Goal: Information Seeking & Learning: Find specific fact

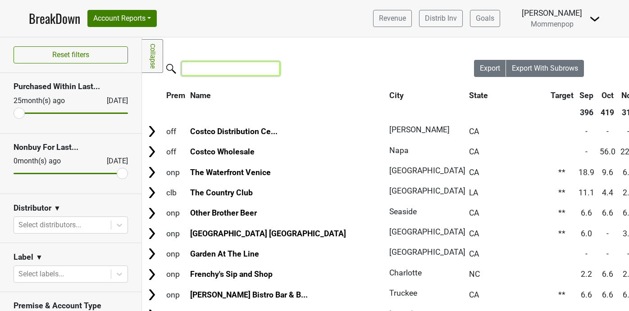
click at [196, 70] on input "search" at bounding box center [231, 69] width 98 height 14
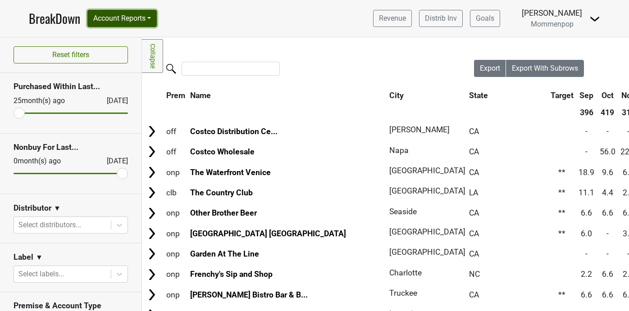
click at [150, 19] on button "Account Reports" at bounding box center [121, 18] width 69 height 17
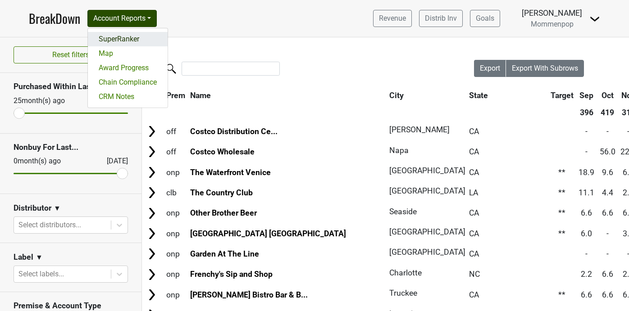
click at [132, 39] on link "SuperRanker" at bounding box center [128, 39] width 80 height 14
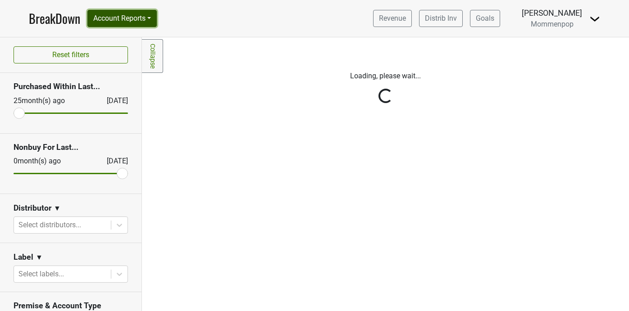
click at [146, 18] on button "Account Reports" at bounding box center [121, 18] width 69 height 17
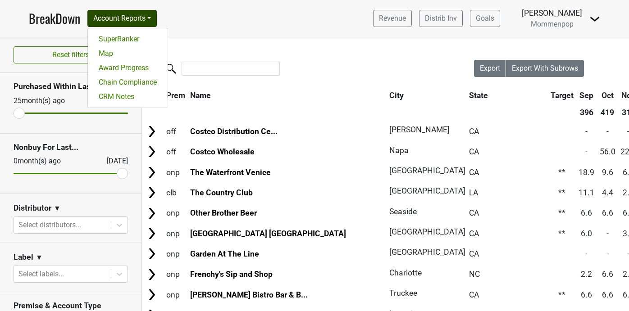
click at [590, 19] on img at bounding box center [594, 19] width 11 height 11
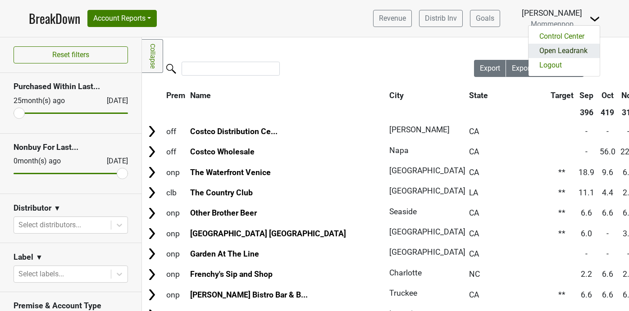
click at [569, 45] on link "Open Leadrank" at bounding box center [563, 51] width 71 height 14
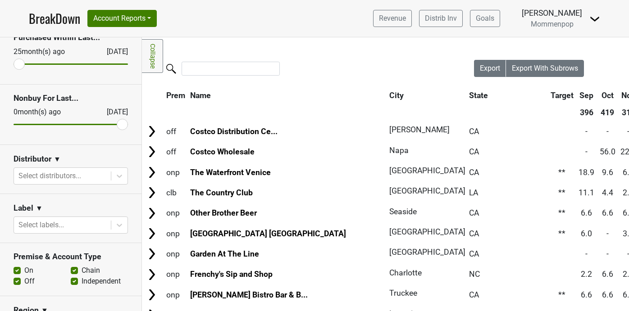
scroll to position [78, 0]
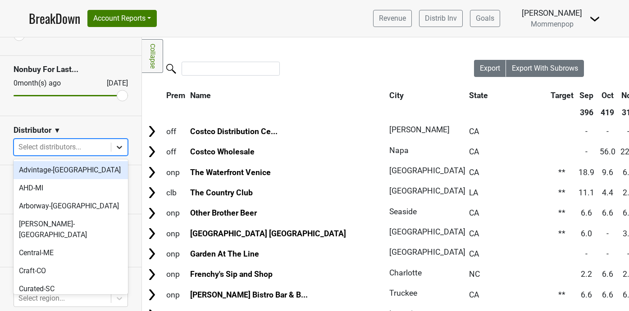
click at [117, 141] on div at bounding box center [119, 147] width 16 height 16
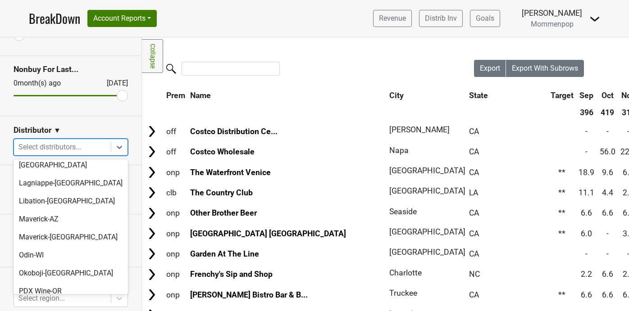
scroll to position [301, 0]
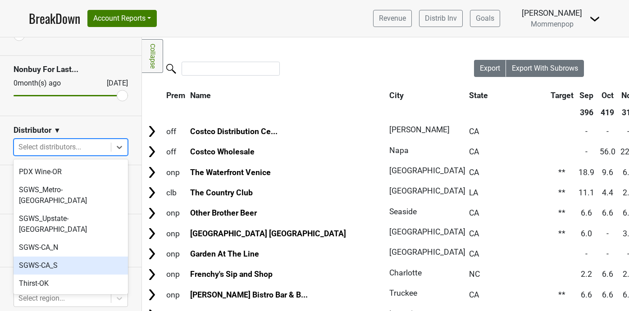
click at [96, 257] on div "SGWS-CA_S" at bounding box center [71, 266] width 114 height 18
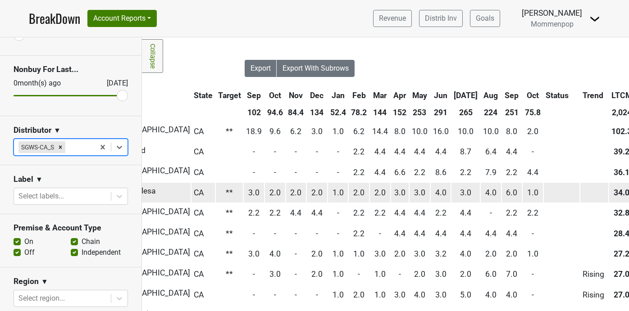
scroll to position [0, 234]
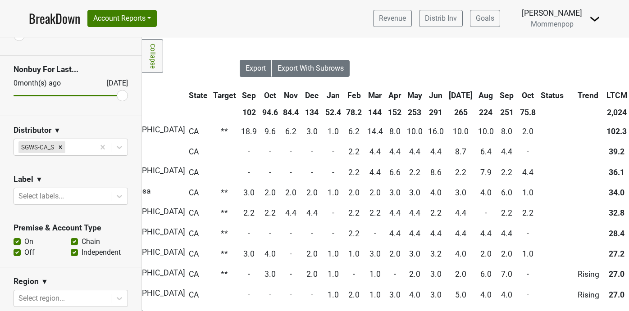
click at [518, 95] on th "Oct" at bounding box center [528, 95] width 20 height 16
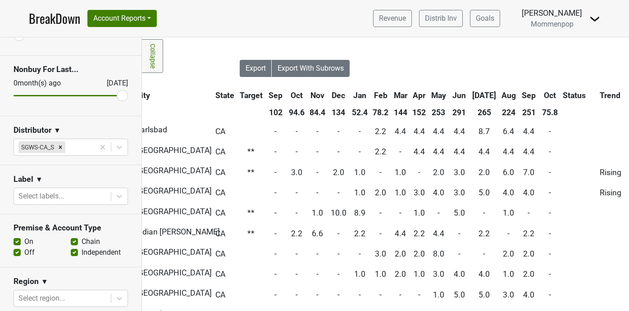
click at [540, 95] on th "Oct" at bounding box center [550, 95] width 20 height 16
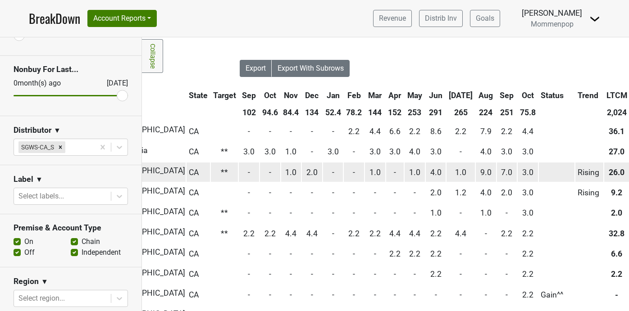
scroll to position [0, 0]
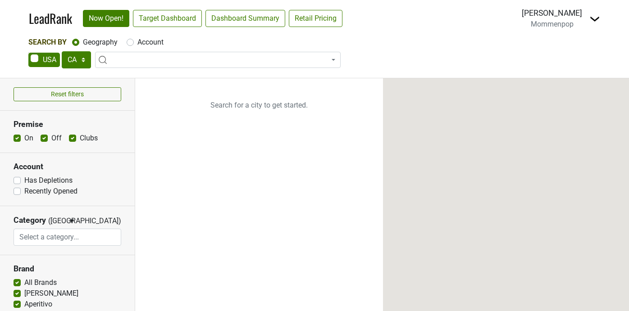
select select "CA"
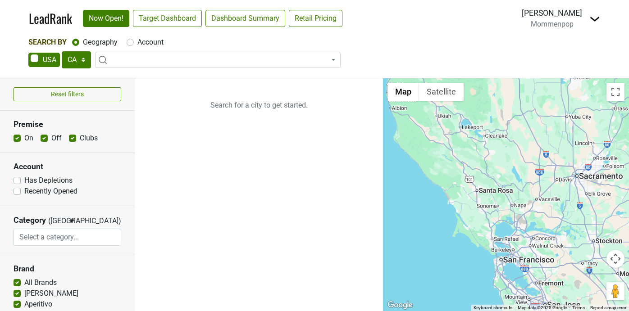
click at [137, 45] on label "Account" at bounding box center [150, 42] width 26 height 11
click at [132, 45] on input "Account" at bounding box center [130, 41] width 7 height 9
radio input "true"
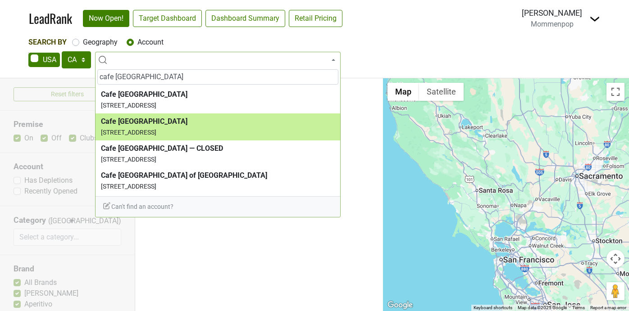
type input "cafe sevilla"
select select "123699510"
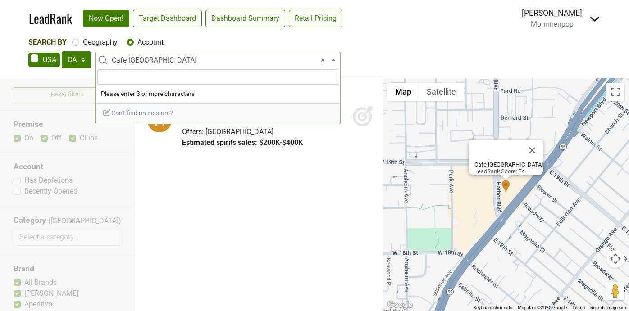
click at [165, 62] on span "× Cafe Sevilla" at bounding box center [221, 60] width 218 height 11
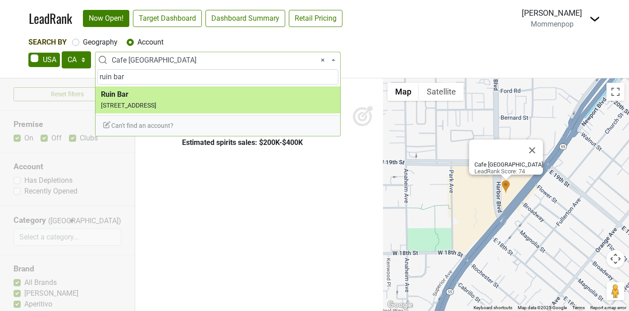
type input "ruin bar"
select select "338899"
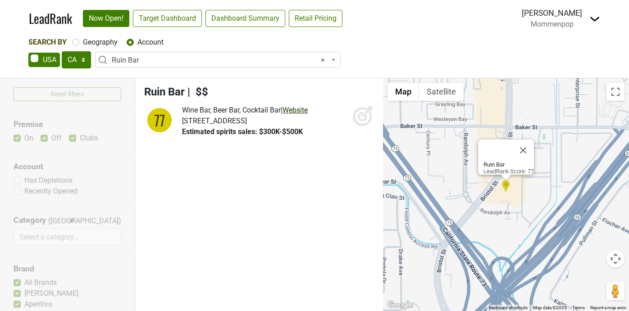
click at [304, 109] on link "Website" at bounding box center [294, 110] width 25 height 9
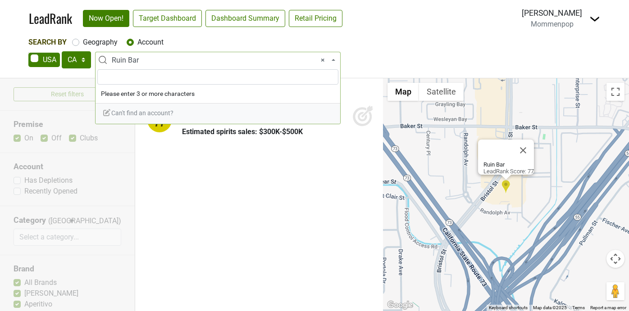
click at [178, 66] on span "× Ruin Bar" at bounding box center [221, 60] width 218 height 11
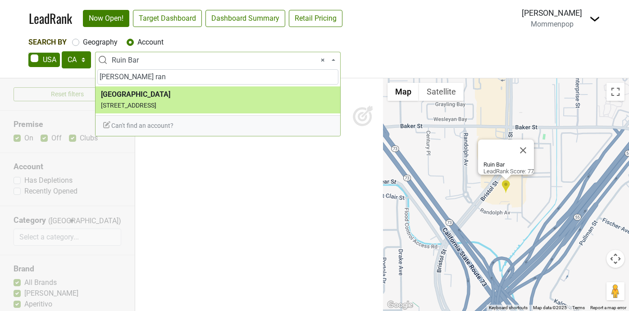
type input "irvine ran"
select select "21153"
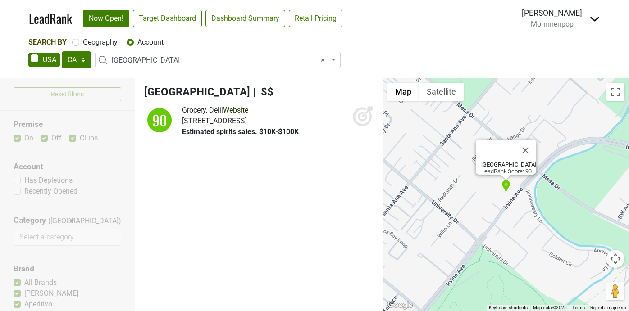
click at [244, 108] on link "Website" at bounding box center [235, 110] width 25 height 9
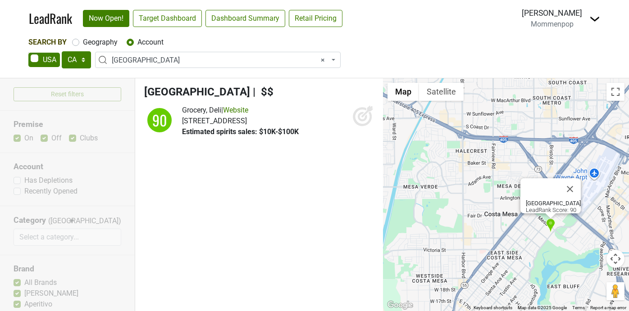
click at [197, 60] on span "× Irvine Ranch Market" at bounding box center [221, 60] width 218 height 11
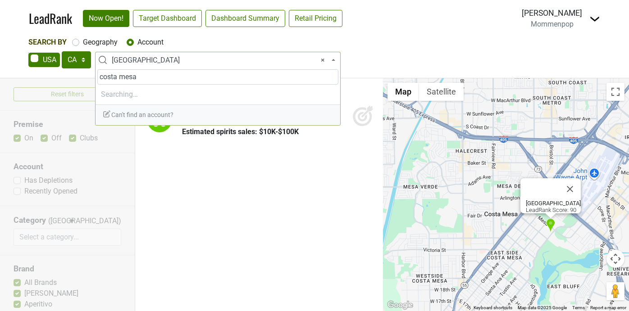
type input "costa mesa w"
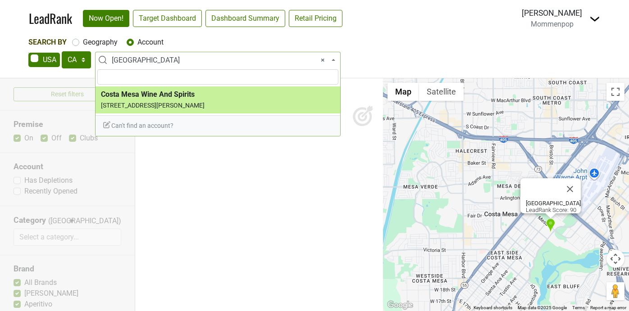
select select "26176"
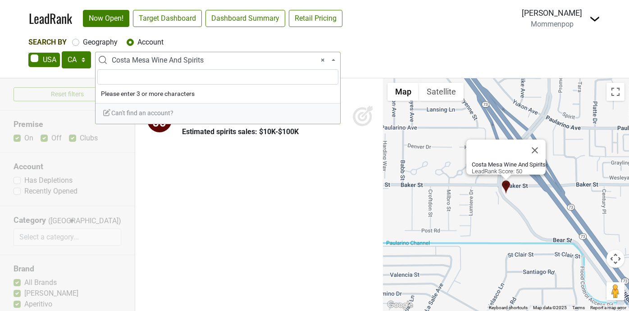
click at [209, 59] on span "× Costa Mesa Wine And Spirits" at bounding box center [221, 60] width 218 height 11
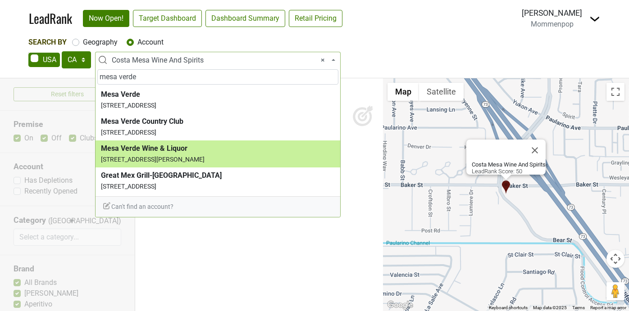
type input "mesa verde"
select select "29799"
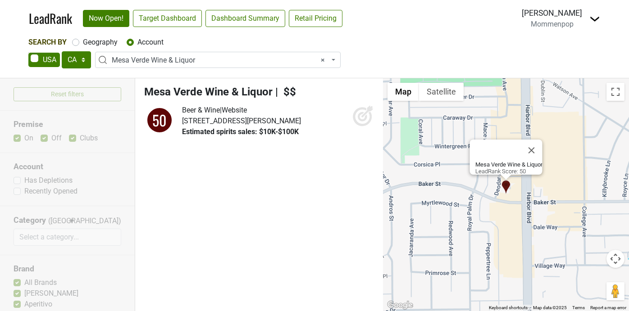
click at [209, 59] on span "× Mesa Verde Wine & Liquor" at bounding box center [221, 60] width 218 height 11
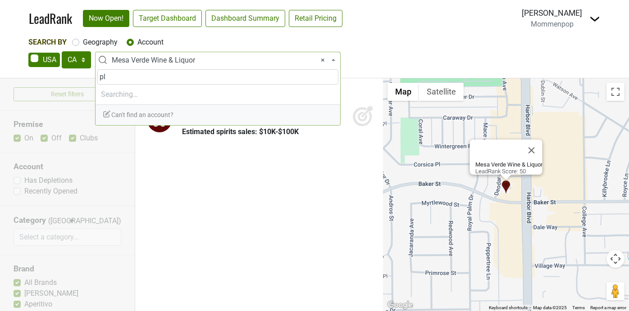
type input "p"
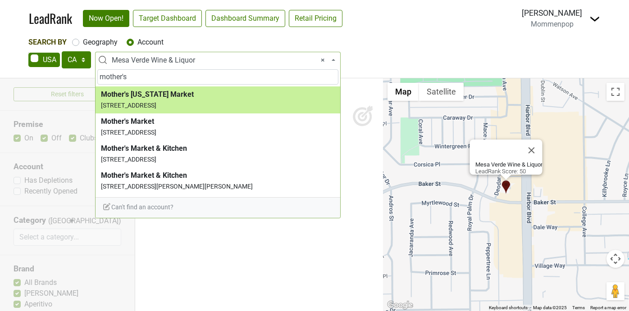
click at [224, 82] on input "mother's" at bounding box center [217, 76] width 241 height 15
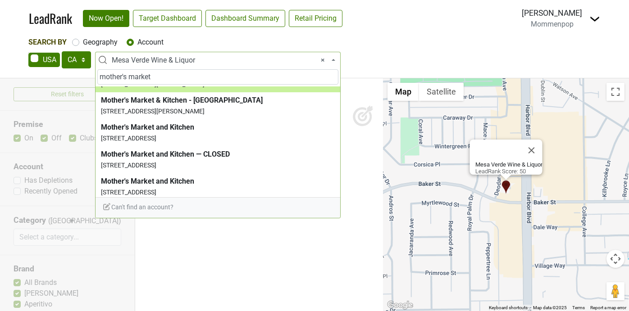
scroll to position [188, 0]
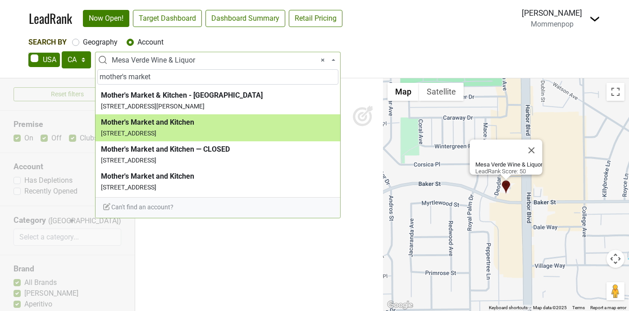
type input "mother's market"
select select "22086"
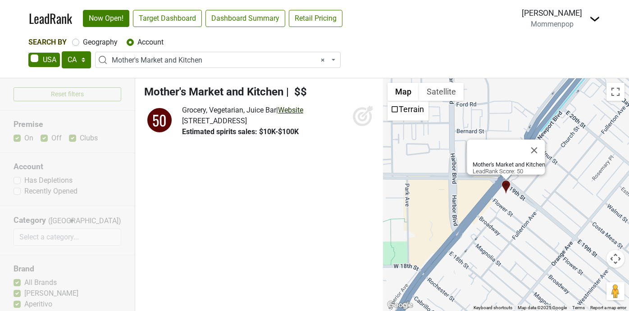
click at [295, 107] on link "Website" at bounding box center [290, 110] width 25 height 9
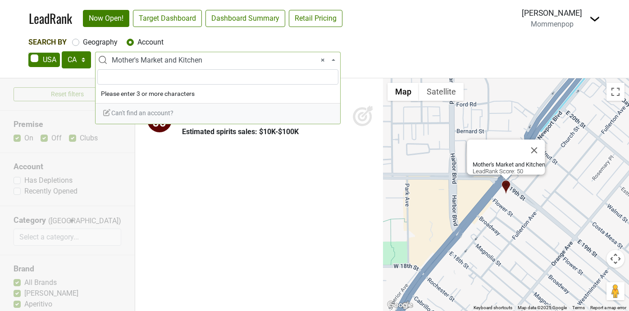
click at [196, 56] on span "× Mother's Market and Kitchen" at bounding box center [221, 60] width 218 height 11
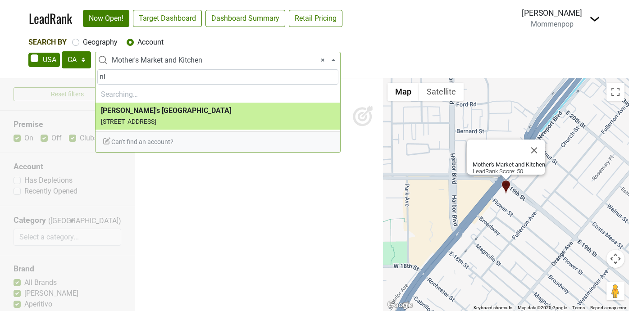
type input "n"
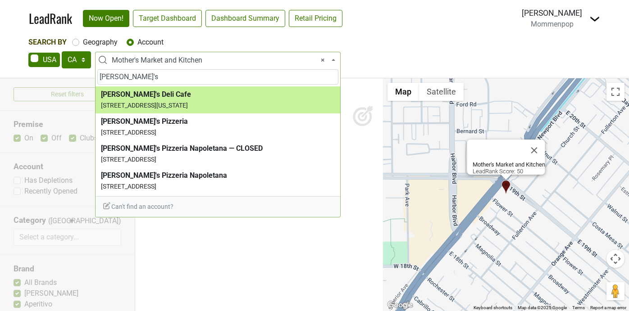
type input "angelina's"
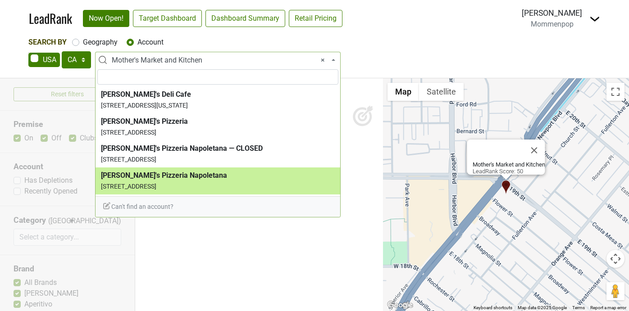
select select "59582"
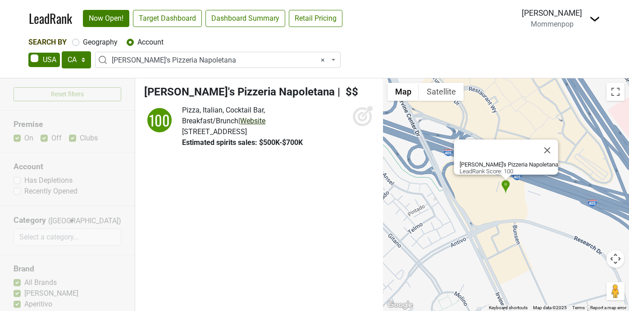
click at [240, 120] on link "Website" at bounding box center [252, 121] width 25 height 9
click at [184, 62] on span "× Angelina's Pizzeria Napoletana" at bounding box center [221, 60] width 218 height 11
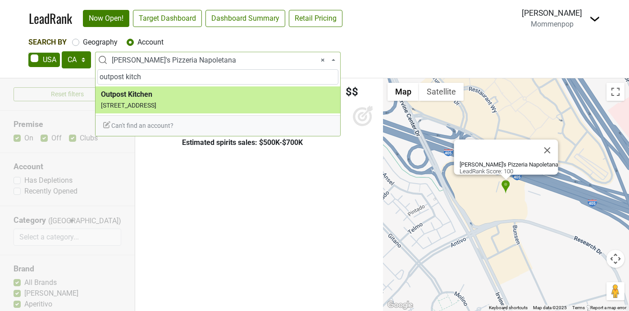
type input "outpost kitch"
select select "123700205"
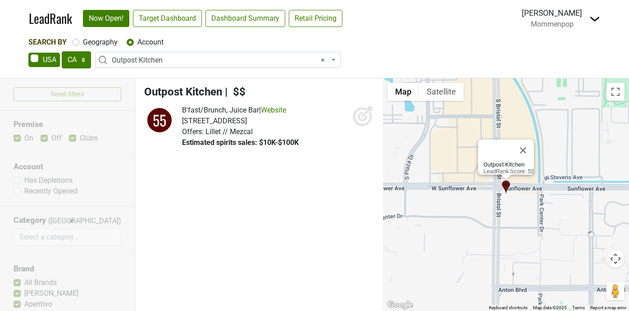
click at [166, 60] on span "× Outpost Kitchen" at bounding box center [221, 60] width 218 height 11
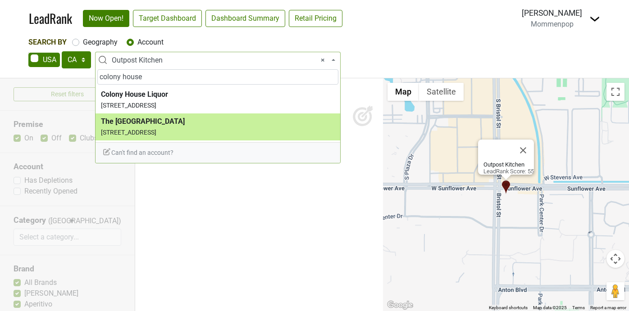
type input "colony house"
select select "62053"
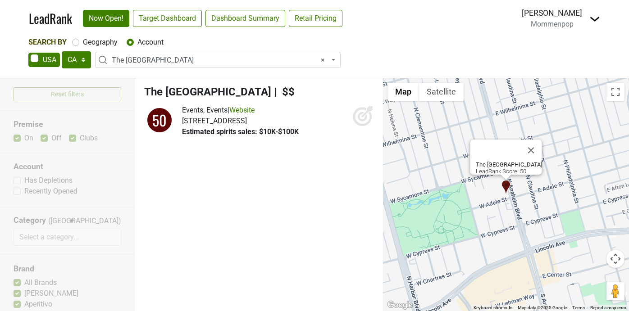
click at [144, 62] on span "× The Colony House" at bounding box center [221, 60] width 218 height 11
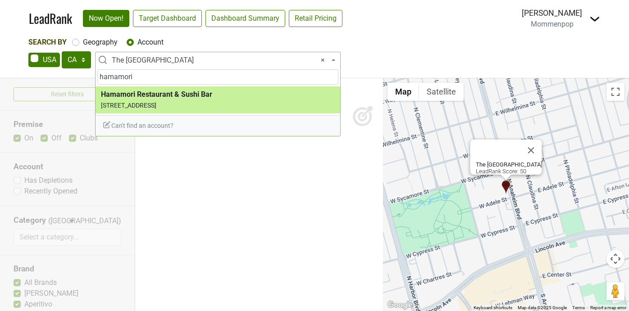
type input "hamamori"
select select "64179"
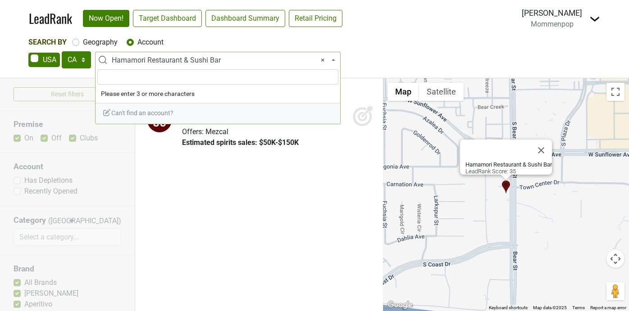
click at [174, 58] on span "× Hamamori Restaurant & Sushi Bar" at bounding box center [221, 60] width 218 height 11
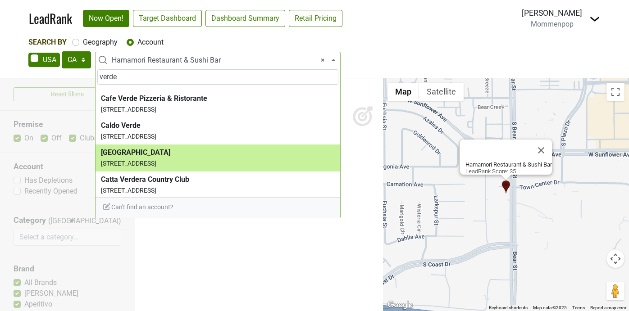
scroll to position [0, 0]
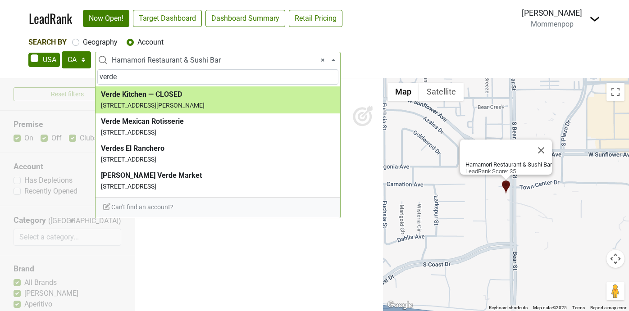
click at [132, 81] on input "verde" at bounding box center [217, 76] width 241 height 15
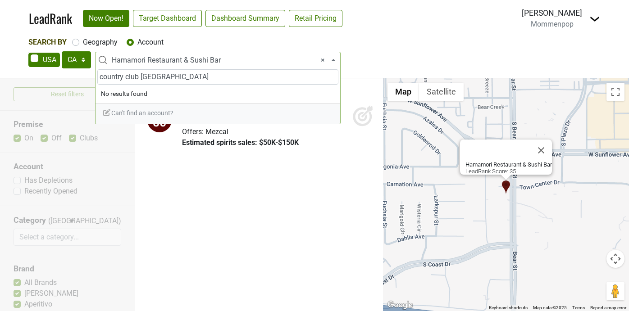
click at [100, 80] on input "country club newport" at bounding box center [217, 76] width 241 height 15
click at [197, 79] on input "the country club newport" at bounding box center [217, 76] width 241 height 15
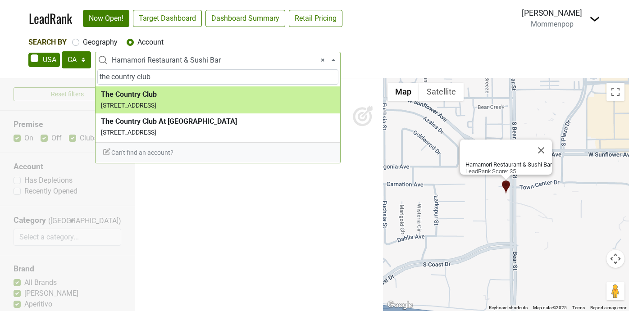
type input "the country club"
select select "71827"
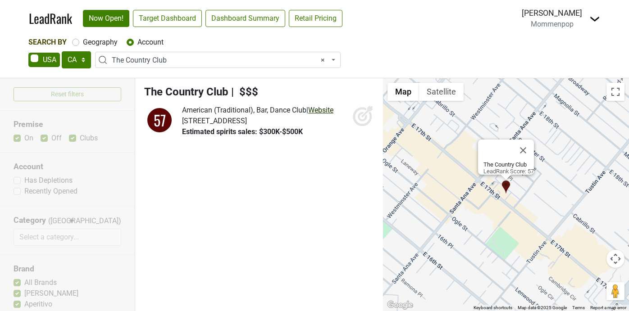
click at [325, 110] on link "Website" at bounding box center [320, 110] width 25 height 9
click at [177, 58] on span "× The Country Club" at bounding box center [221, 60] width 218 height 11
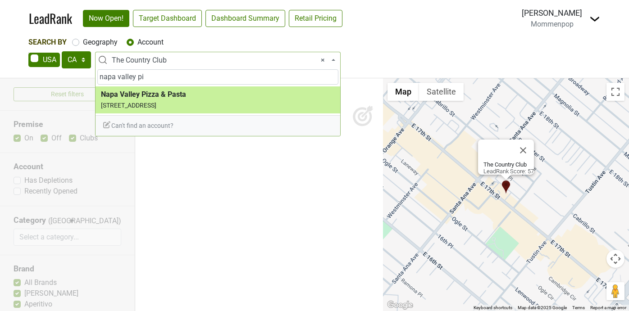
type input "napa valley pi"
select select "48868"
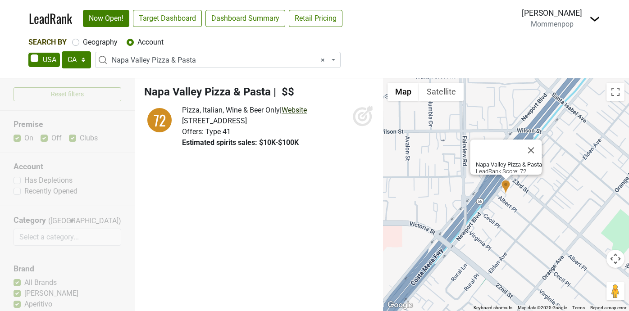
click at [290, 109] on link "Website" at bounding box center [294, 110] width 25 height 9
click at [170, 62] on span "× Napa Valley Pizza & Pasta" at bounding box center [221, 60] width 218 height 11
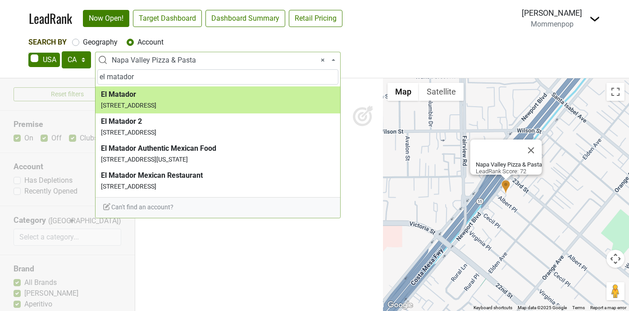
type input "el matador"
select select "62985"
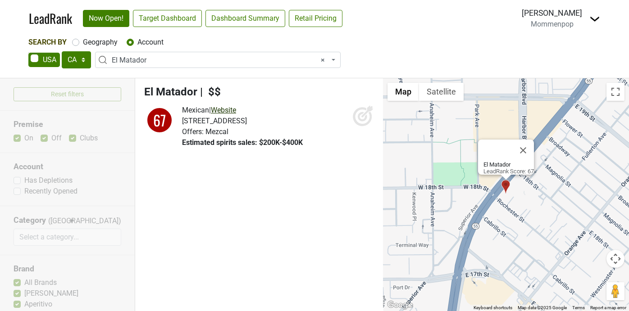
click at [225, 109] on link "Website" at bounding box center [223, 110] width 25 height 9
click at [204, 62] on span "× El Matador" at bounding box center [221, 60] width 218 height 11
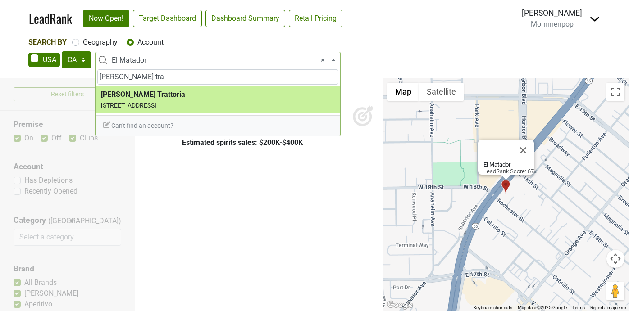
type input "oliver's tra"
select select "124423584"
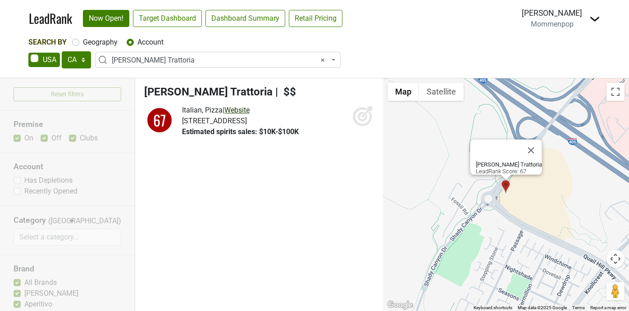
click at [238, 109] on link "Website" at bounding box center [236, 110] width 25 height 9
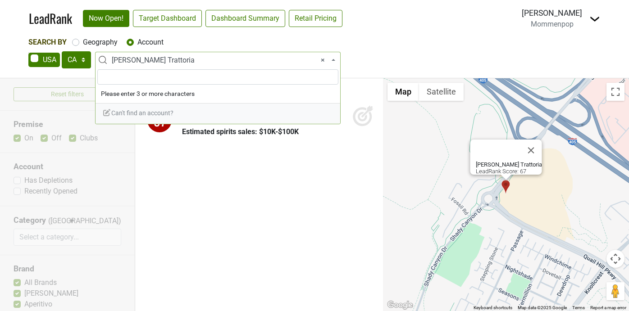
click at [196, 57] on span "× Oliver's Trattoria" at bounding box center [221, 60] width 218 height 11
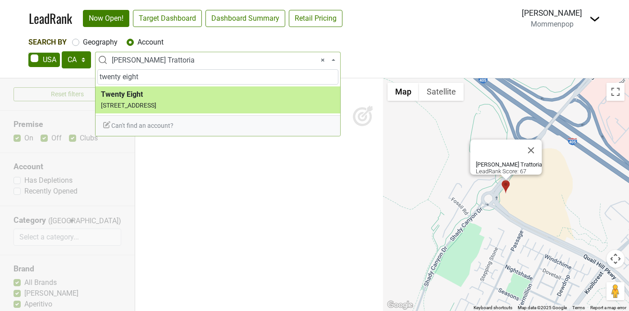
type input "twenty eight"
select select "70648"
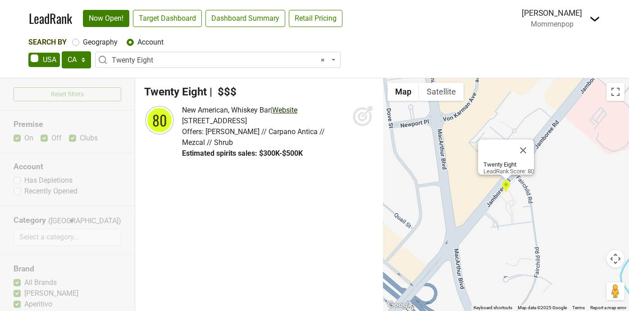
click at [289, 110] on link "Website" at bounding box center [284, 110] width 25 height 9
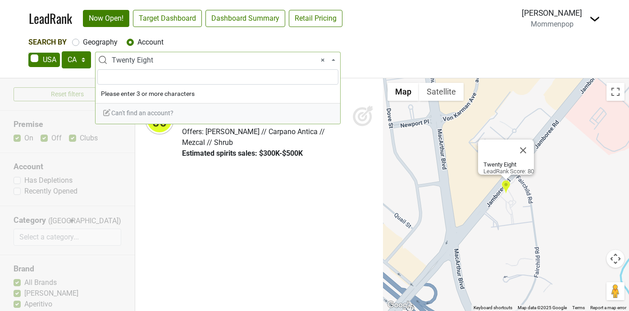
click at [171, 62] on span "× Twenty Eight" at bounding box center [221, 60] width 218 height 11
type input "n"
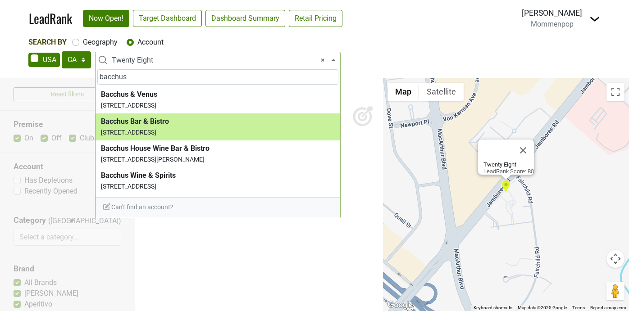
type input "bacchus"
select select "18764"
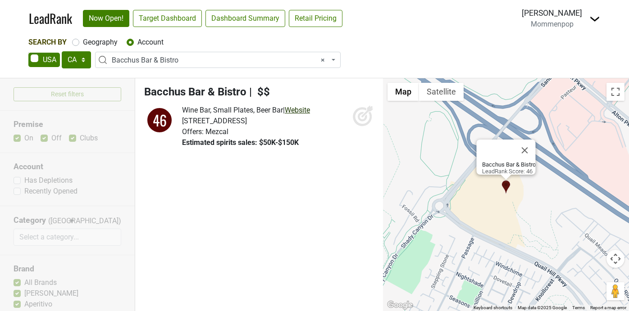
click at [307, 109] on link "Website" at bounding box center [297, 110] width 25 height 9
click at [165, 64] on span "× Bacchus Bar & Bistro" at bounding box center [221, 60] width 218 height 11
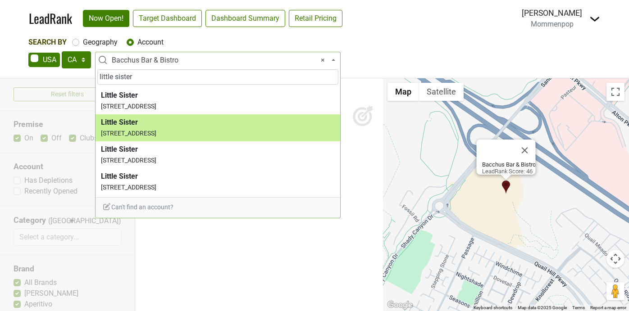
scroll to position [26, 0]
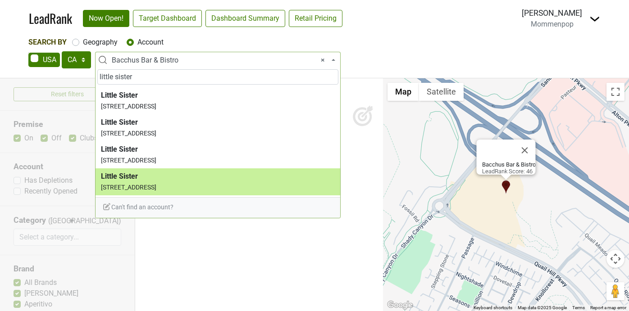
type input "little sister"
select select "123701276"
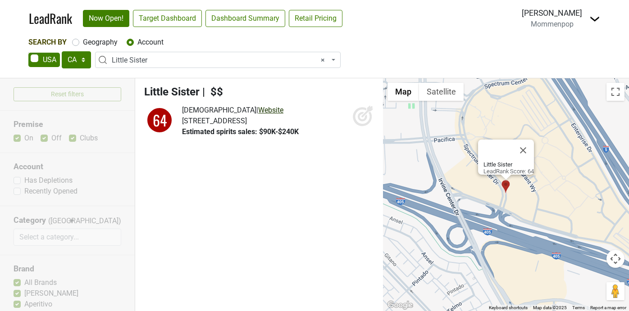
click at [258, 108] on link "Website" at bounding box center [270, 110] width 25 height 9
click at [197, 61] on span "× Little Sister" at bounding box center [221, 60] width 218 height 11
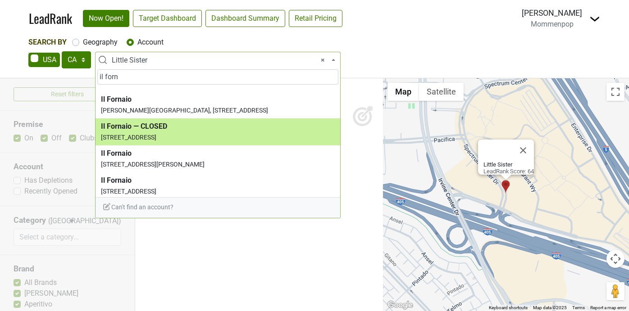
scroll to position [107, 0]
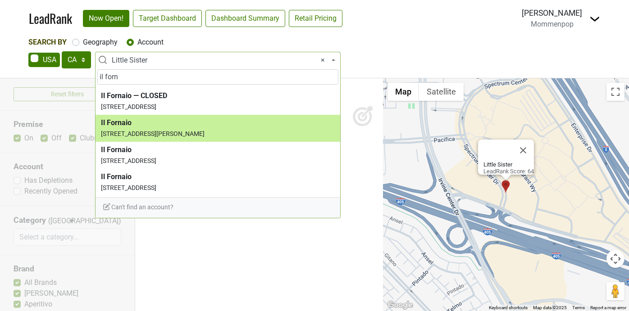
type input "il forn"
select select "64778"
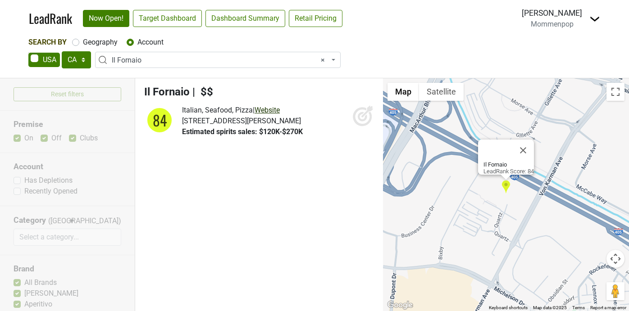
click at [277, 112] on link "Website" at bounding box center [267, 110] width 25 height 9
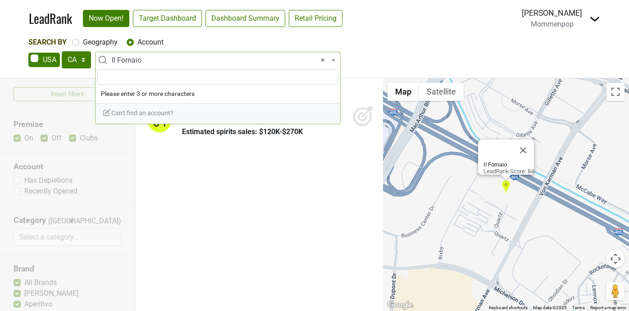
click at [197, 59] on span "× Il Fornaio" at bounding box center [221, 60] width 218 height 11
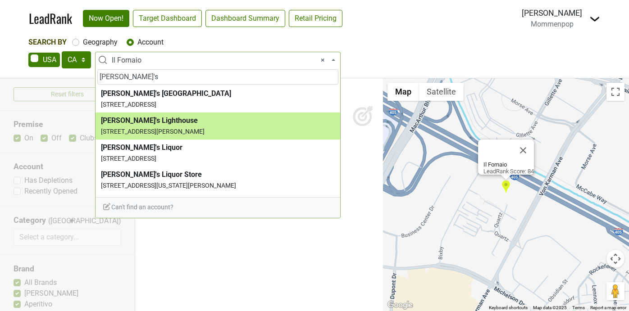
scroll to position [258, 0]
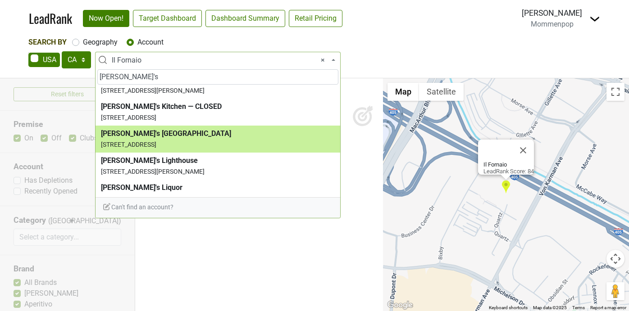
type input "nick's"
select select "67125"
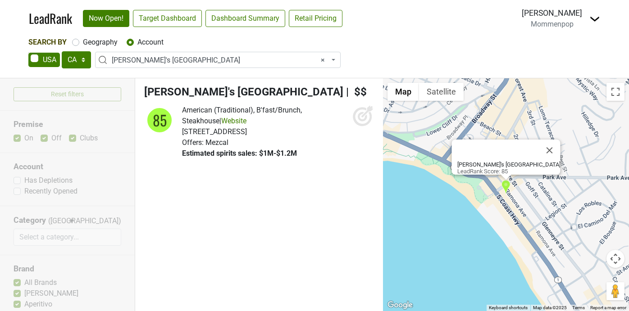
click at [151, 59] on span "× Nick's Laguna Beach" at bounding box center [221, 60] width 218 height 11
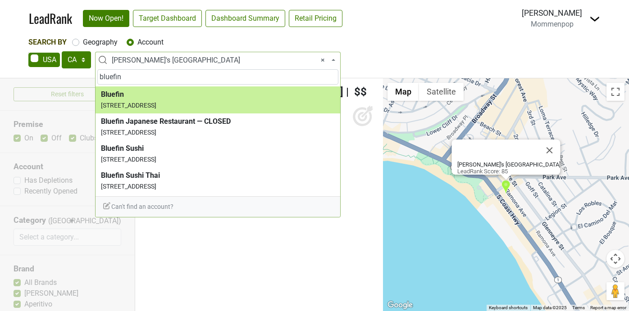
type input "bluefin"
select select "60451"
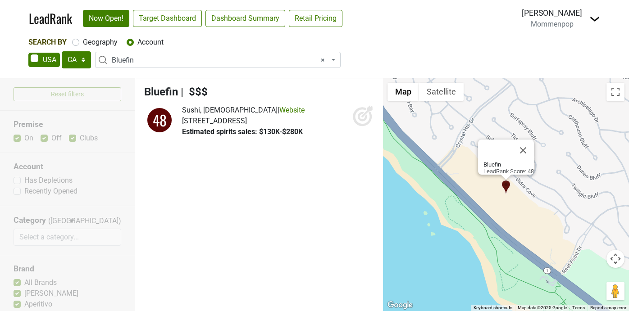
click at [216, 62] on span "× Bluefin" at bounding box center [221, 60] width 218 height 11
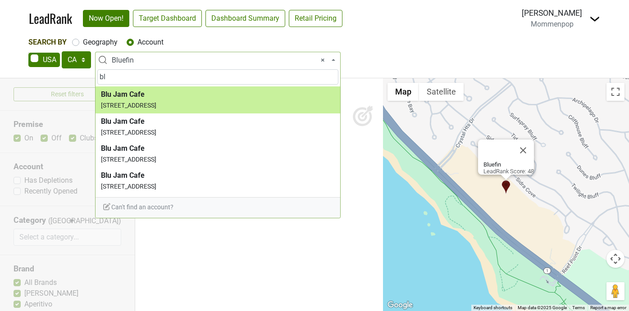
type input "b"
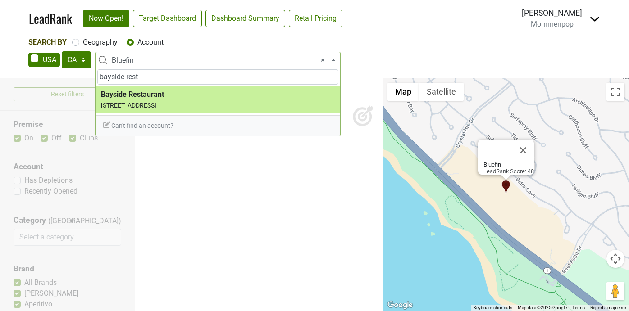
type input "bayside rest"
select select "60056"
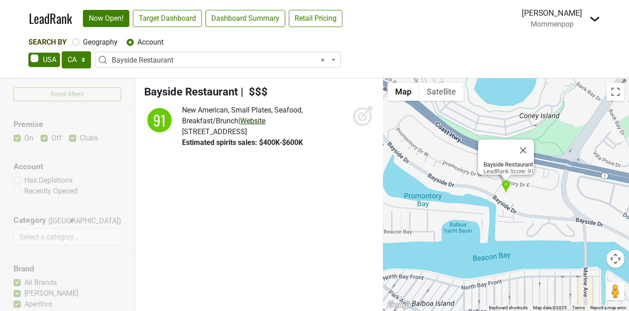
click at [264, 117] on link "Website" at bounding box center [252, 121] width 25 height 9
click at [188, 59] on span "× Bayside Restaurant" at bounding box center [221, 60] width 218 height 11
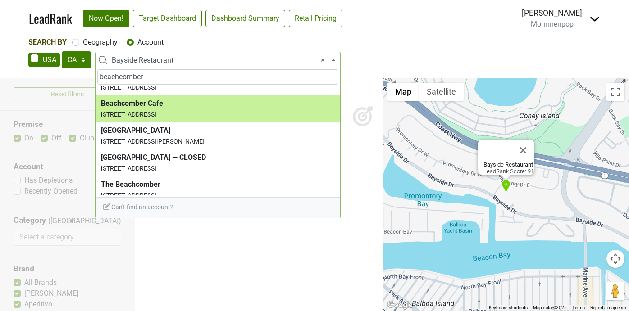
scroll to position [26, 0]
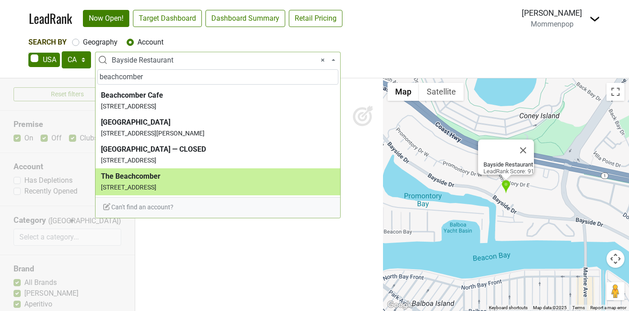
type input "beachcomber"
select select "123800865"
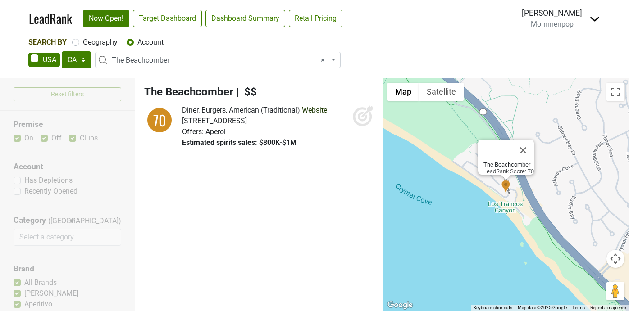
click at [313, 111] on link "Website" at bounding box center [314, 110] width 25 height 9
click at [223, 51] on div "Search By Geography Account AK AL AR AZ CA CO CT DC DE FL GA HI IA ID IL IN KS …" at bounding box center [314, 53] width 572 height 33
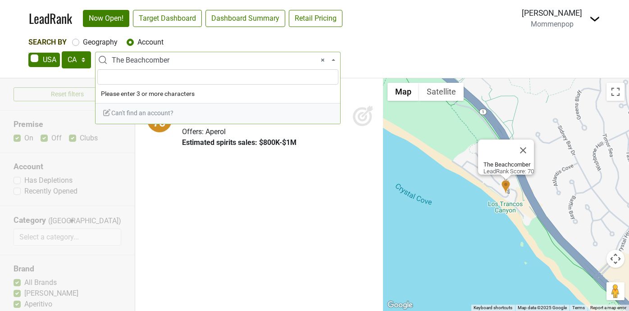
click at [213, 65] on span "× The Beachcomber" at bounding box center [221, 60] width 218 height 11
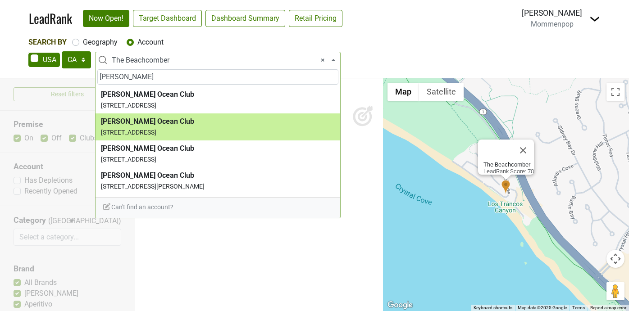
type input "mastro's"
select select "124532572"
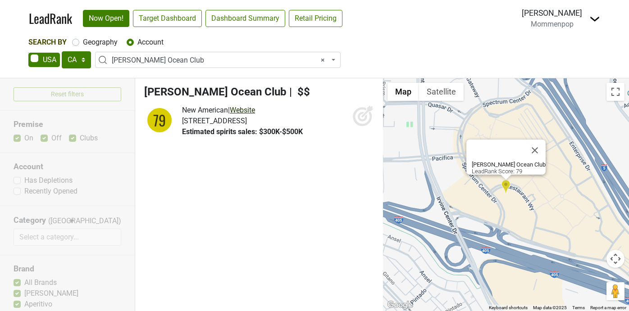
click at [254, 107] on link "Website" at bounding box center [242, 110] width 25 height 9
click at [178, 58] on span "× Mastro's Ocean Club" at bounding box center [221, 60] width 218 height 11
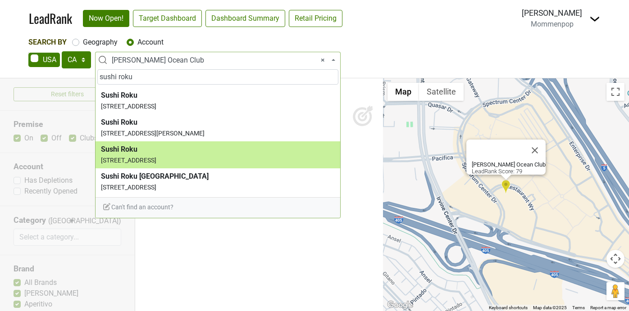
type input "sushi roku"
select select "69985"
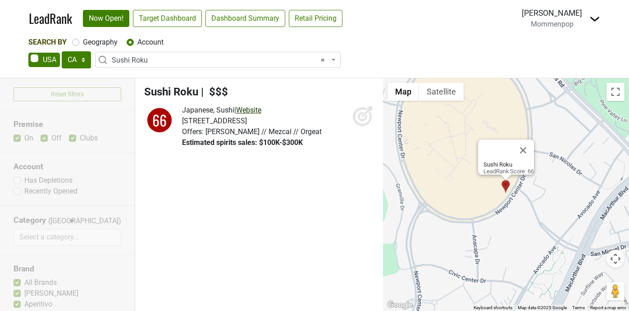
click at [256, 113] on link "Website" at bounding box center [248, 110] width 25 height 9
click at [157, 59] on span "× Sushi Roku" at bounding box center [221, 60] width 218 height 11
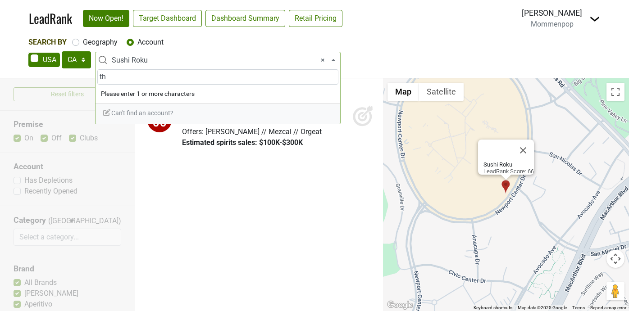
type input "t"
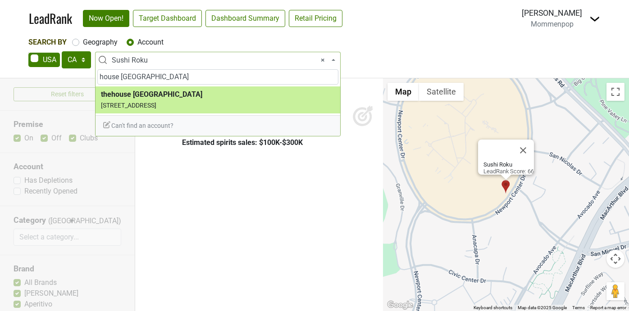
type input "house newport"
select select "123865665"
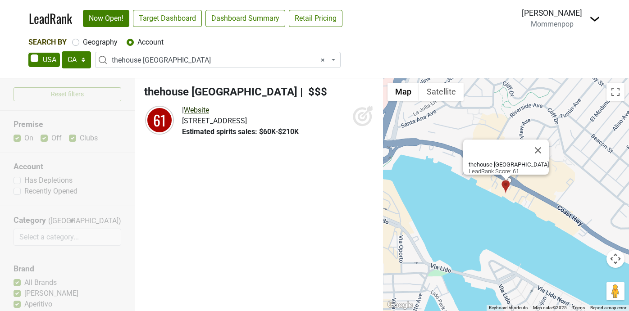
click at [205, 110] on link "Website" at bounding box center [196, 110] width 25 height 9
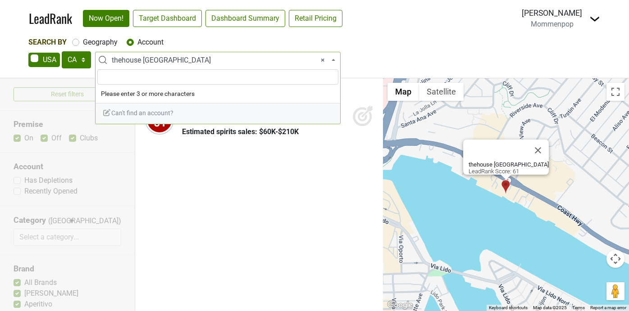
click at [197, 55] on span "× thehouse Newport Beach" at bounding box center [218, 60] width 246 height 16
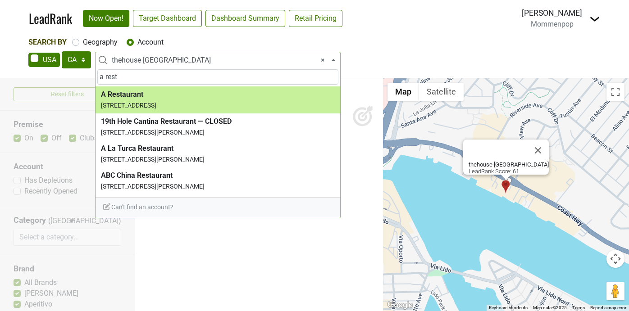
type input "a rest"
select select "59305"
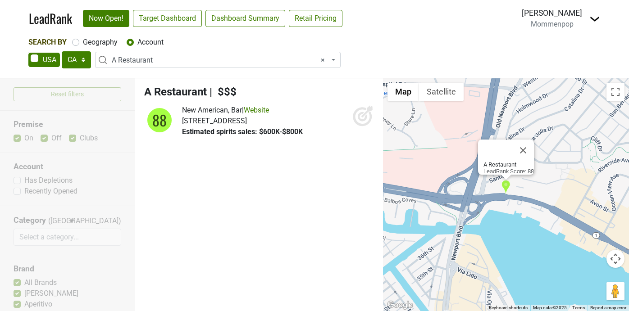
click at [228, 63] on span "× A Restaurant" at bounding box center [221, 60] width 218 height 11
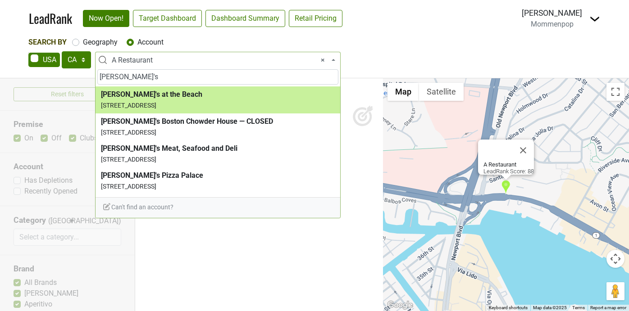
type input "billy's"
select select "60239"
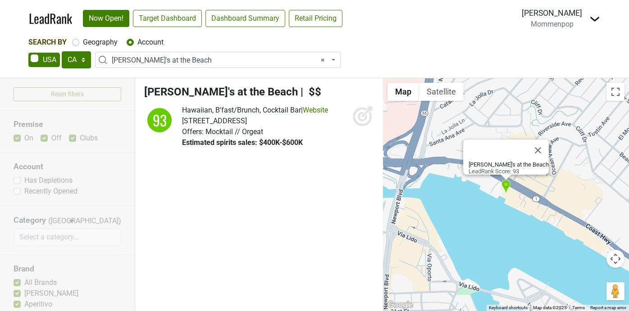
click at [177, 61] on span "× Billy's at the Beach" at bounding box center [221, 60] width 218 height 11
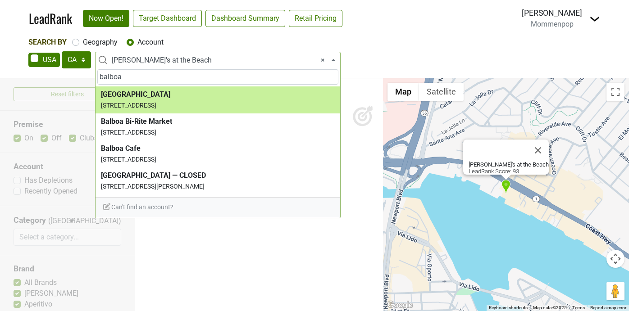
type input "balboa"
select select "123800866"
